Goal: Check status: Check status

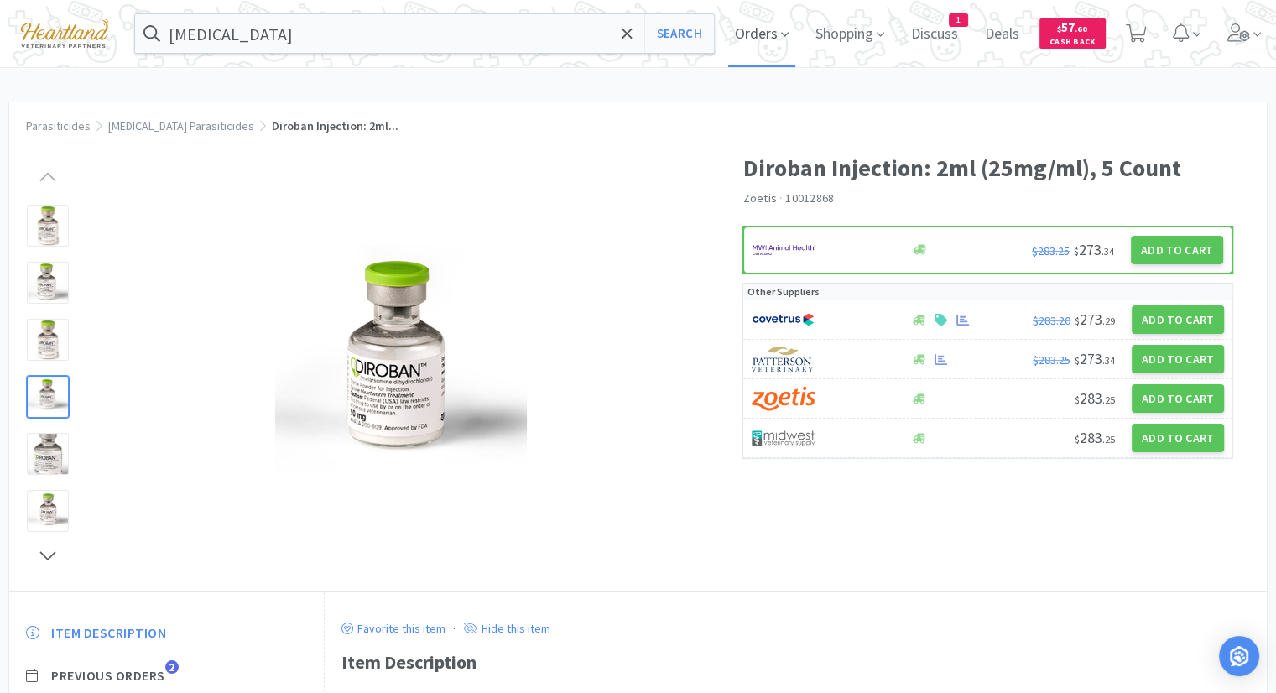
click at [786, 31] on span "Orders" at bounding box center [761, 33] width 67 height 67
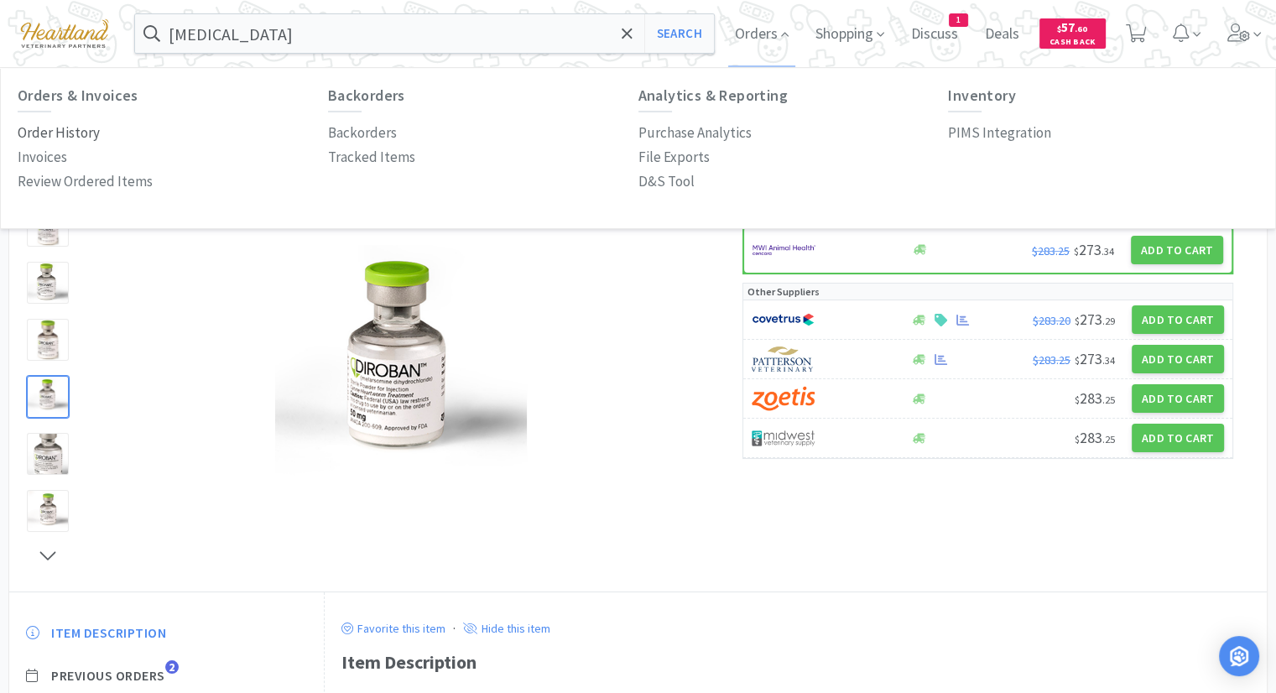
click at [48, 129] on p "Order History" at bounding box center [59, 133] width 82 height 23
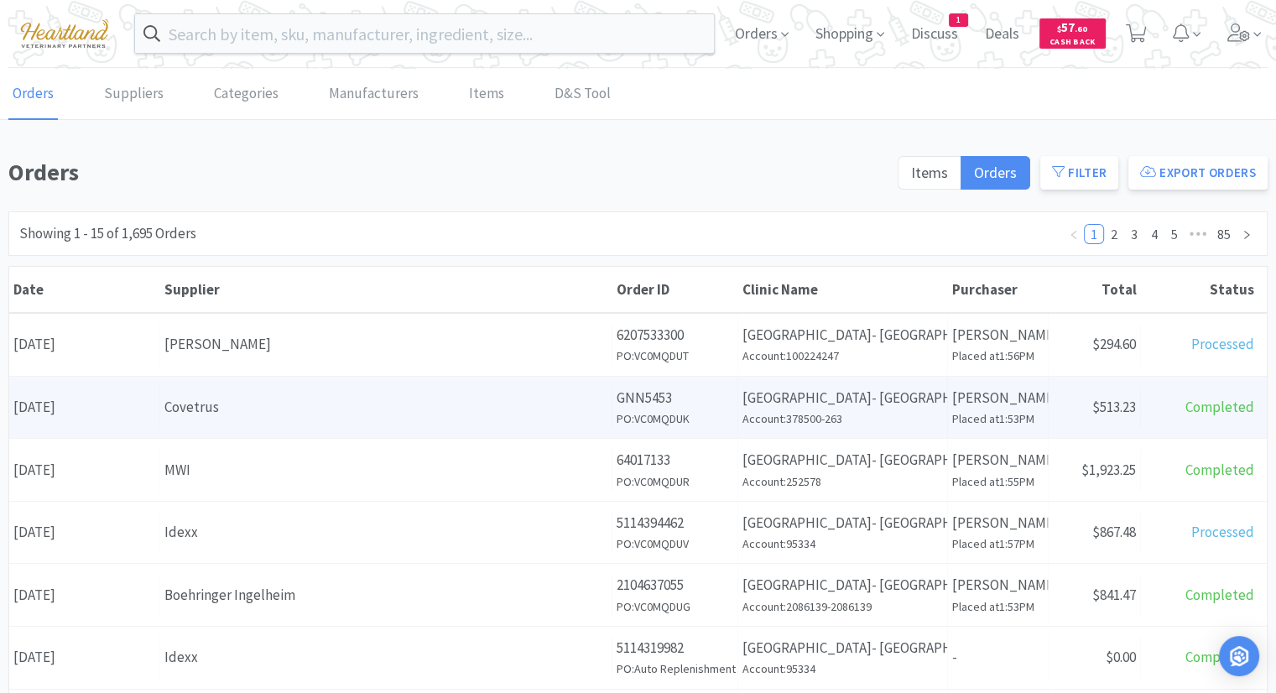
click at [692, 401] on p "GNN5453" at bounding box center [675, 398] width 117 height 23
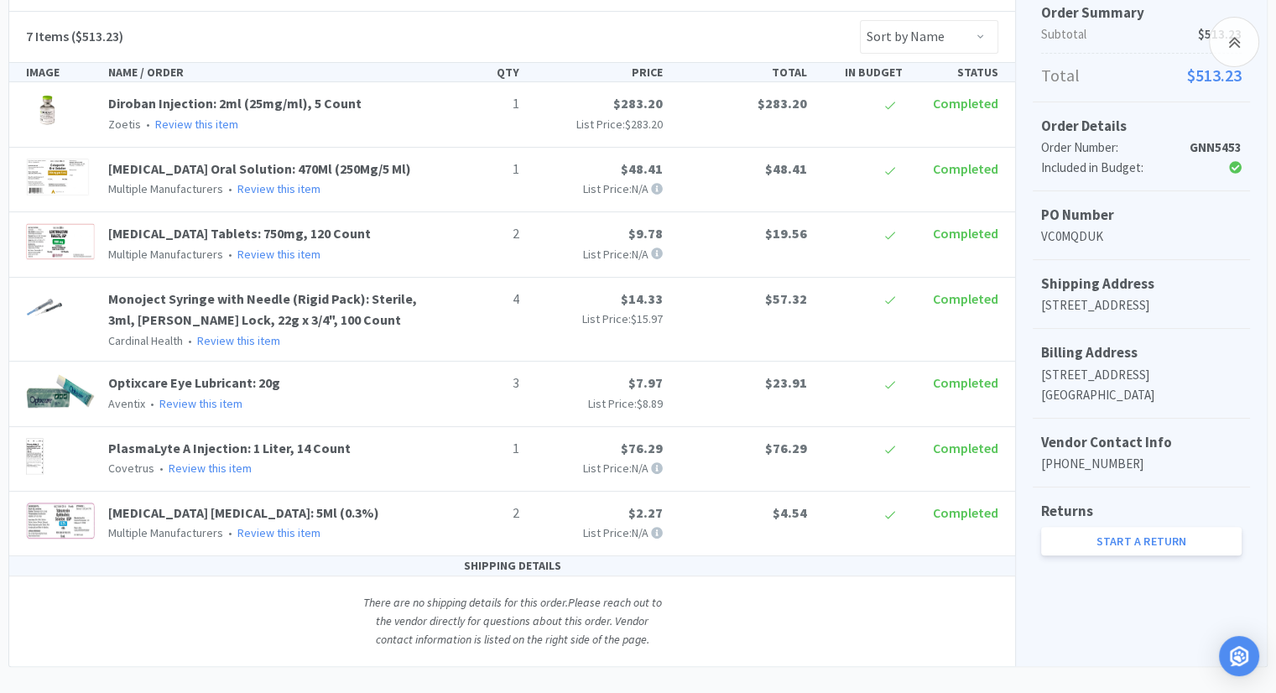
scroll to position [362, 0]
